Goal: Transaction & Acquisition: Purchase product/service

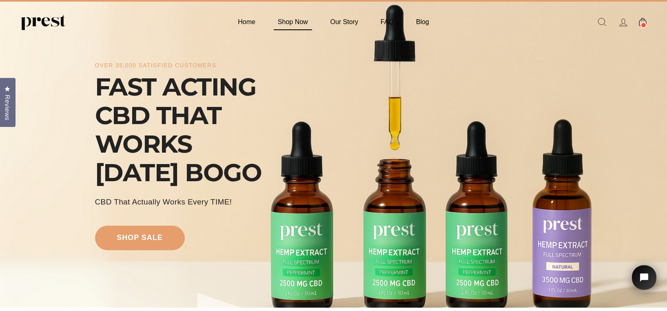
click at [293, 20] on link "Shop Now" at bounding box center [293, 22] width 51 height 16
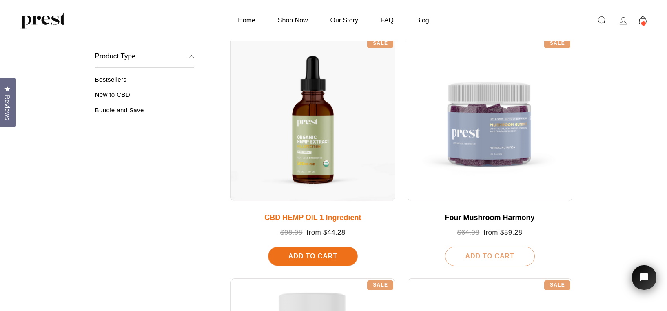
click at [334, 213] on div "CBD HEMP OIL 1 Ingredient Regular price $98.98 Sale price from $44.28 Add To Ca…" at bounding box center [312, 233] width 165 height 64
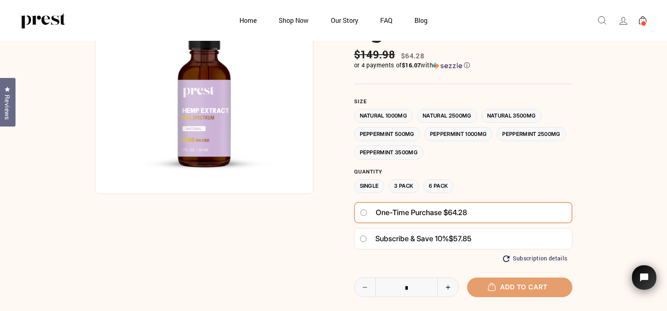
click at [408, 186] on label "3 Pack" at bounding box center [403, 186] width 31 height 14
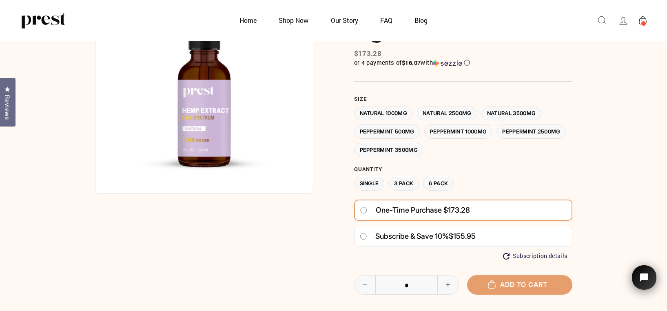
click at [442, 115] on label "Natural 2500MG" at bounding box center [447, 113] width 60 height 14
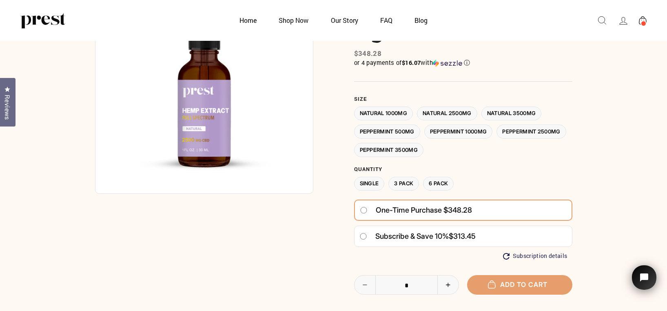
click at [363, 179] on label "Single" at bounding box center [369, 184] width 31 height 14
click at [516, 113] on label "Natural 3500MG" at bounding box center [511, 113] width 60 height 14
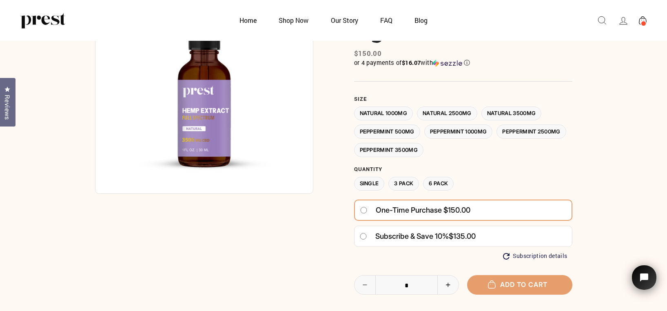
click at [404, 113] on label "Natural 1000MG" at bounding box center [383, 113] width 59 height 14
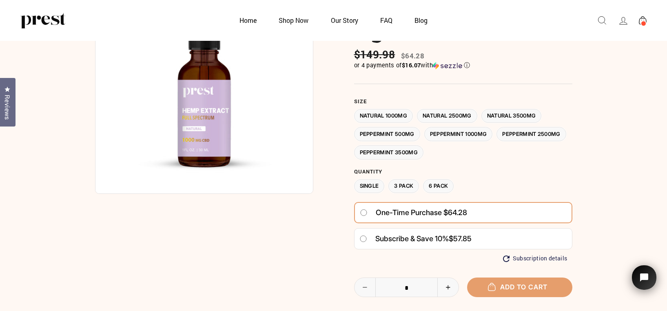
click at [447, 117] on label "Natural 2500MG" at bounding box center [447, 116] width 60 height 14
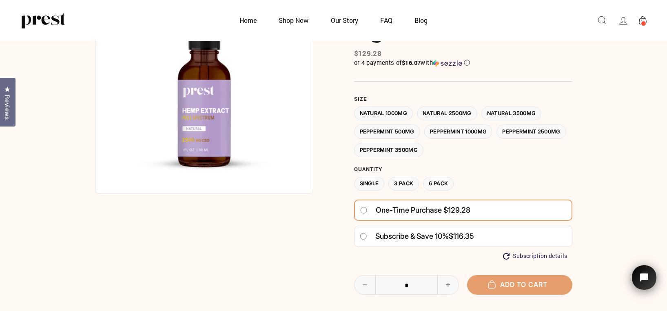
click at [384, 114] on label "Natural 1000MG" at bounding box center [383, 113] width 59 height 14
